Goal: Task Accomplishment & Management: Use online tool/utility

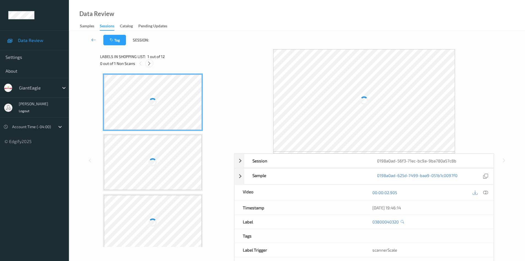
click at [150, 63] on icon at bounding box center [149, 63] width 5 height 5
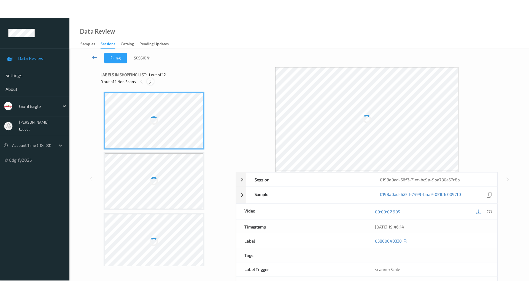
scroll to position [544, 0]
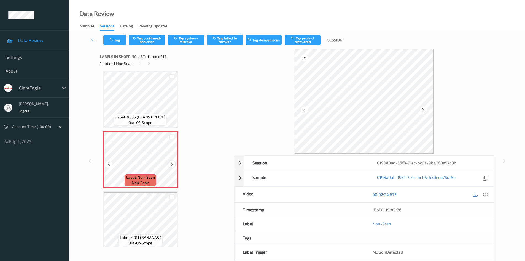
click at [174, 163] on div at bounding box center [171, 163] width 7 height 7
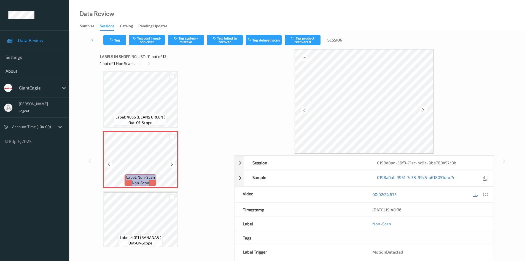
click at [174, 163] on icon at bounding box center [172, 164] width 5 height 5
click at [486, 195] on icon at bounding box center [485, 194] width 5 height 5
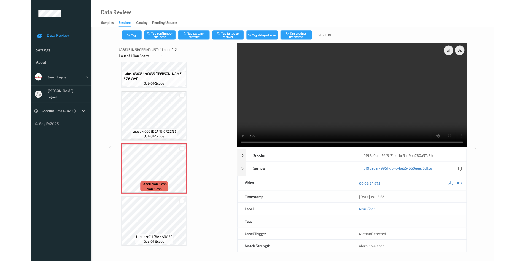
scroll to position [511, 0]
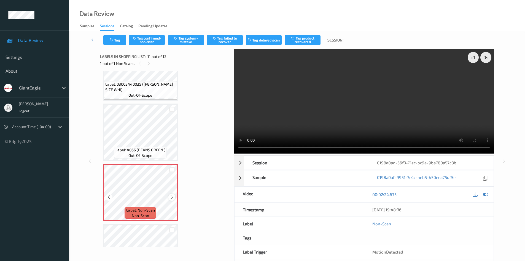
click at [170, 196] on icon at bounding box center [172, 196] width 5 height 5
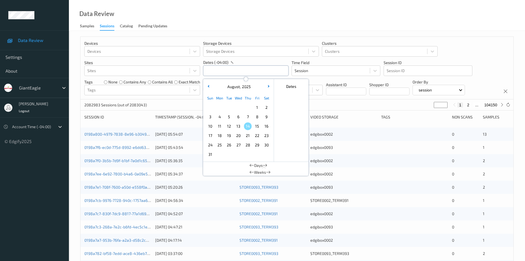
click at [243, 71] on input "text" at bounding box center [245, 70] width 85 height 10
click at [240, 126] on span "13" at bounding box center [239, 126] width 8 height 8
type input "13/08/2025 00:00 -> 13/08/2025 23:59"
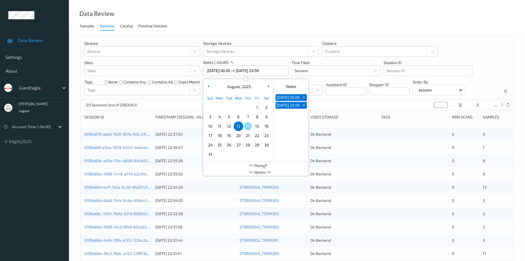
click at [493, 55] on div "Devices Devices Storage Devices Storage Devices Clusters Clusters Sites Sites d…" at bounding box center [297, 68] width 433 height 63
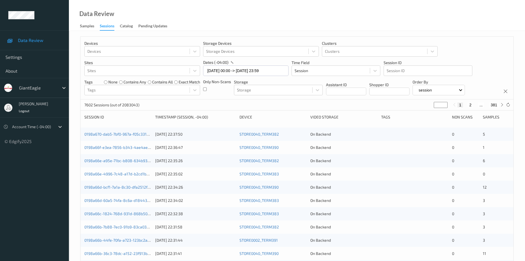
click at [208, 91] on div "Only Non-Scans" at bounding box center [217, 87] width 28 height 16
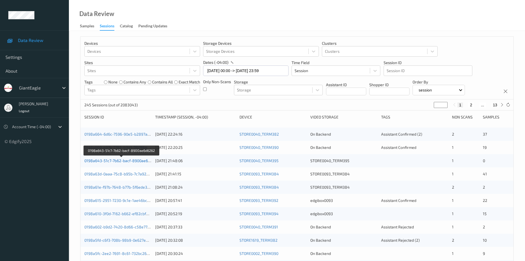
click at [124, 159] on link "0198a643-51c7-7b62-bacf-8900ae6d6262" at bounding box center [121, 160] width 75 height 5
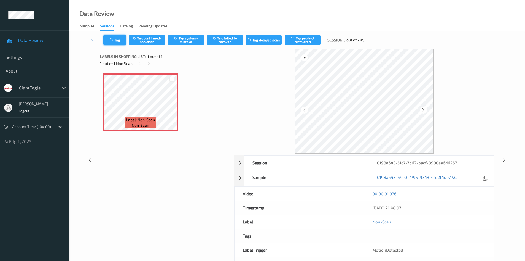
click at [114, 40] on icon "button" at bounding box center [112, 40] width 5 height 4
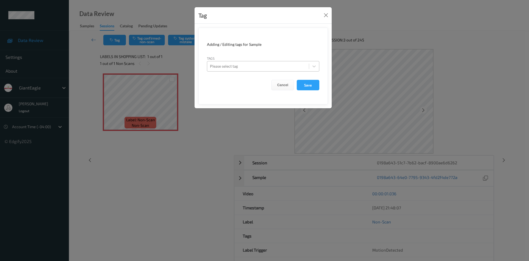
click at [248, 68] on div at bounding box center [258, 66] width 96 height 7
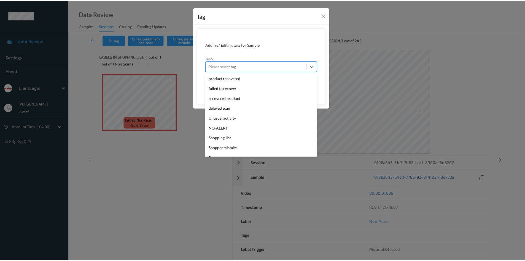
scroll to position [68, 0]
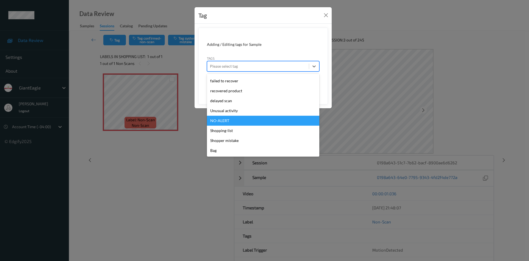
drag, startPoint x: 472, startPoint y: 34, endPoint x: 440, endPoint y: 36, distance: 32.6
click at [472, 34] on div "Tag Adding / Editing tags for Sample Tags option NO-ALERT focused, 12 of 15. 15…" at bounding box center [264, 130] width 529 height 261
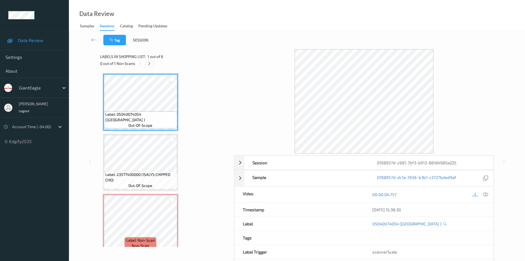
click at [151, 63] on icon at bounding box center [149, 63] width 5 height 5
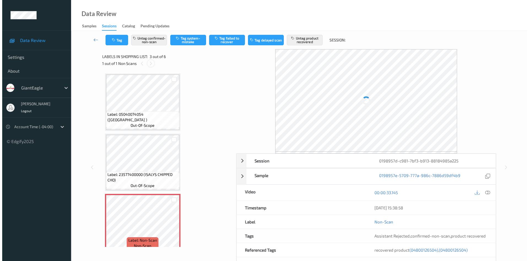
scroll to position [63, 0]
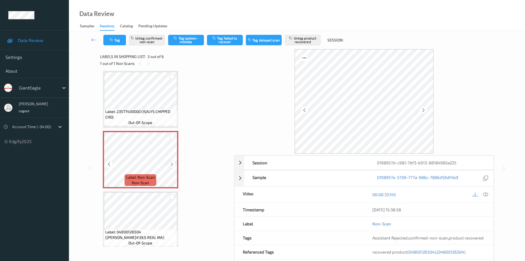
click at [173, 164] on icon at bounding box center [172, 164] width 5 height 5
click at [174, 164] on icon at bounding box center [172, 164] width 5 height 5
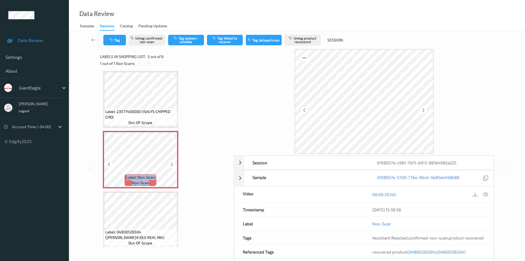
click at [174, 164] on icon at bounding box center [172, 164] width 5 height 5
click at [485, 196] on icon at bounding box center [485, 194] width 5 height 5
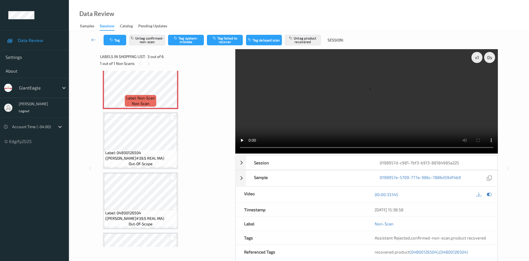
scroll to position [146, 0]
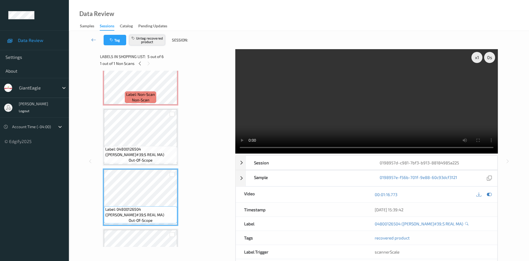
click at [152, 42] on button "Untag recovered product" at bounding box center [147, 40] width 36 height 10
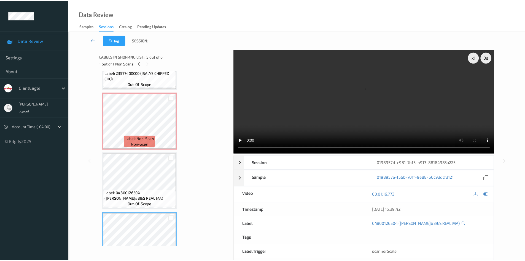
scroll to position [90, 0]
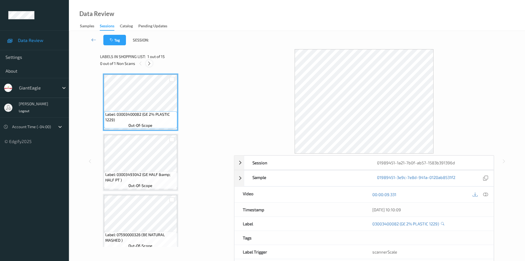
click at [149, 63] on icon at bounding box center [149, 63] width 5 height 5
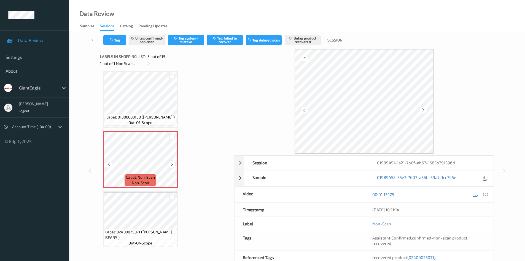
click at [173, 165] on icon at bounding box center [172, 164] width 5 height 5
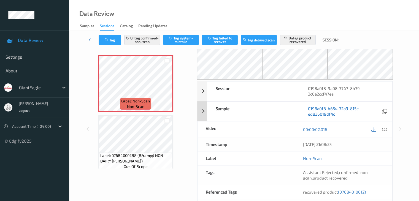
scroll to position [28, 0]
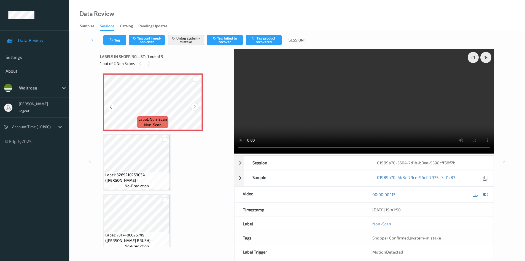
click at [196, 107] on icon at bounding box center [194, 106] width 5 height 5
click at [150, 64] on icon at bounding box center [149, 63] width 5 height 5
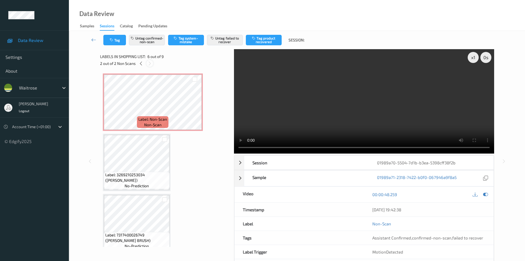
scroll to position [243, 0]
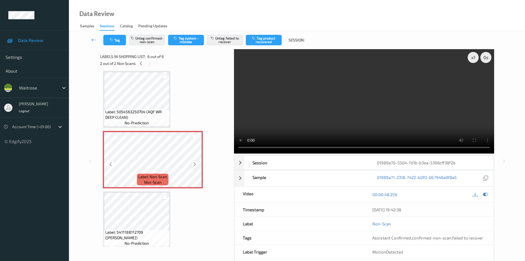
click at [196, 165] on icon at bounding box center [194, 164] width 5 height 5
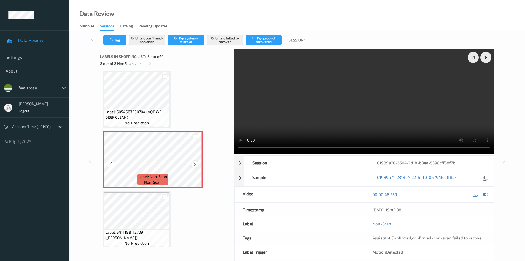
click at [194, 164] on icon at bounding box center [194, 164] width 5 height 5
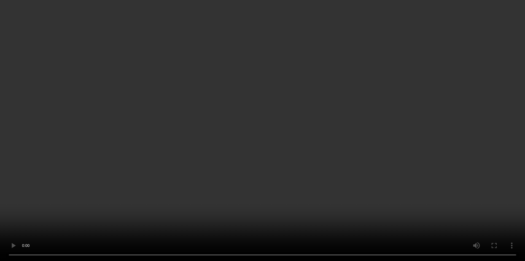
scroll to position [271, 0]
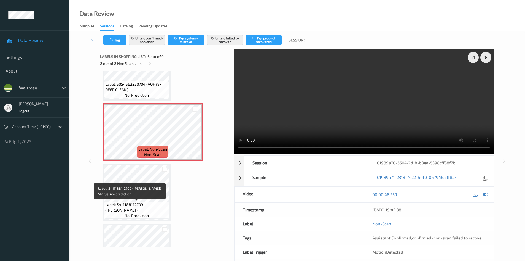
click at [135, 208] on span "Label: 5411188112709 (ALPRO ALMOND ROASTED)" at bounding box center [136, 207] width 63 height 11
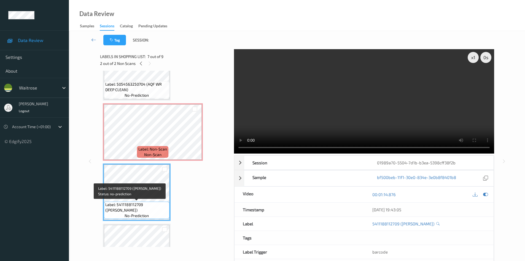
scroll to position [298, 0]
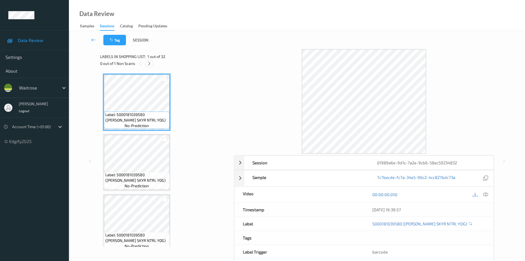
drag, startPoint x: 0, startPoint y: 0, endPoint x: 151, endPoint y: 65, distance: 163.9
click at [151, 64] on icon at bounding box center [149, 63] width 5 height 5
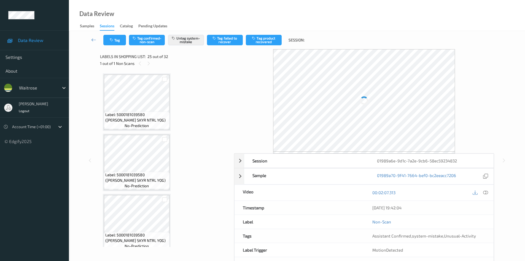
scroll to position [1385, 0]
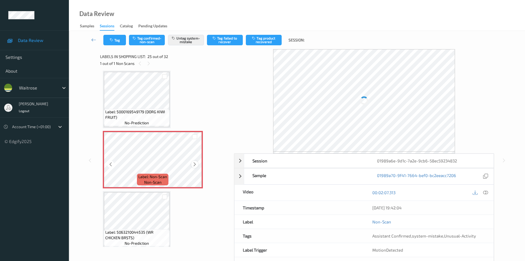
click at [195, 163] on icon at bounding box center [194, 164] width 5 height 5
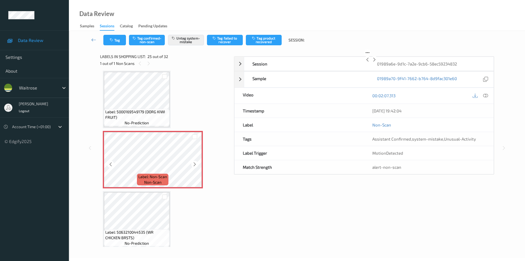
click at [195, 163] on icon at bounding box center [194, 164] width 5 height 5
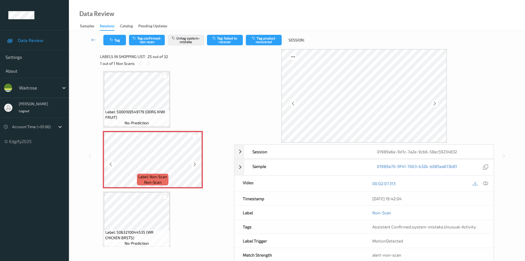
click at [195, 163] on icon at bounding box center [194, 164] width 5 height 5
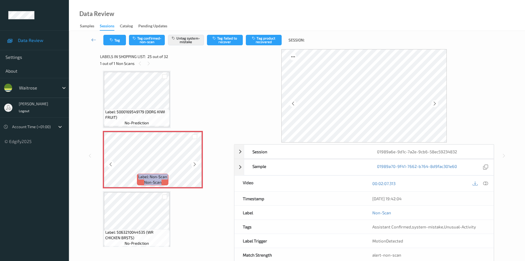
click at [195, 163] on icon at bounding box center [194, 164] width 5 height 5
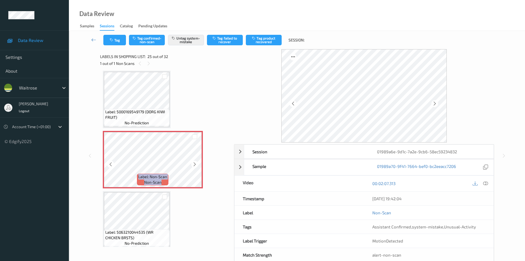
click at [195, 163] on icon at bounding box center [194, 164] width 5 height 5
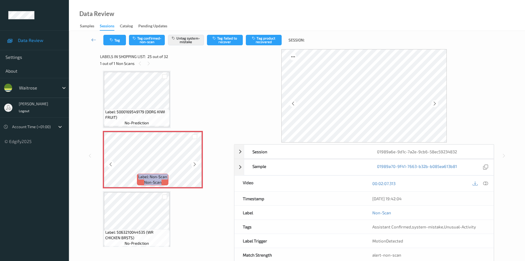
click at [195, 163] on icon at bounding box center [194, 164] width 5 height 5
